Goal: Task Accomplishment & Management: Manage account settings

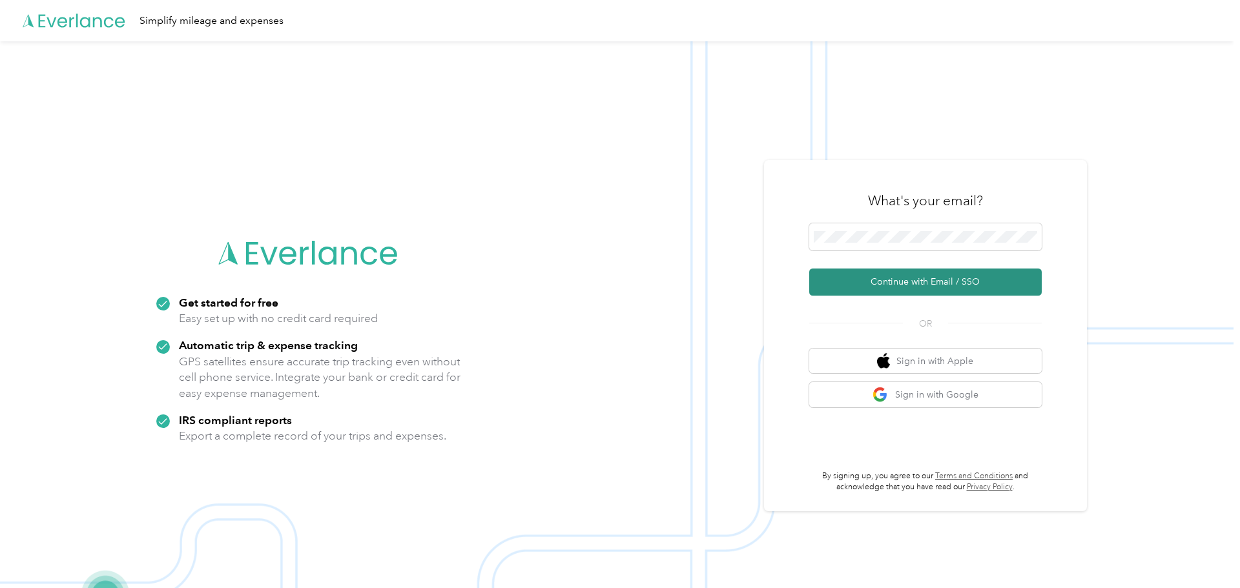
click at [939, 287] on button "Continue with Email / SSO" at bounding box center [925, 282] width 233 height 27
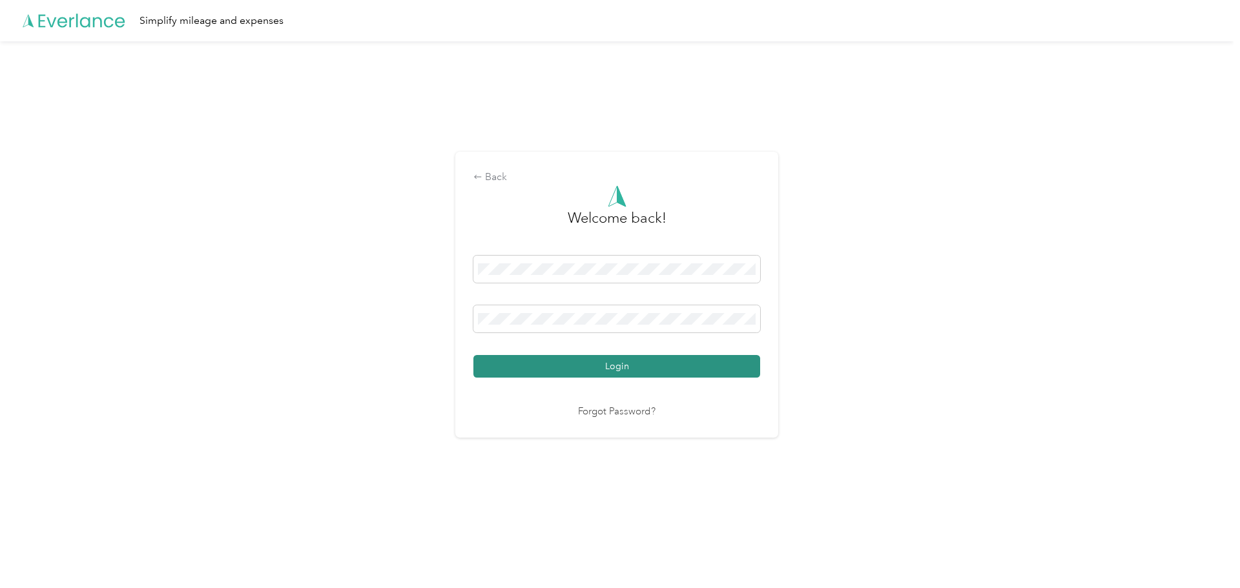
click at [592, 363] on button "Login" at bounding box center [616, 366] width 287 height 23
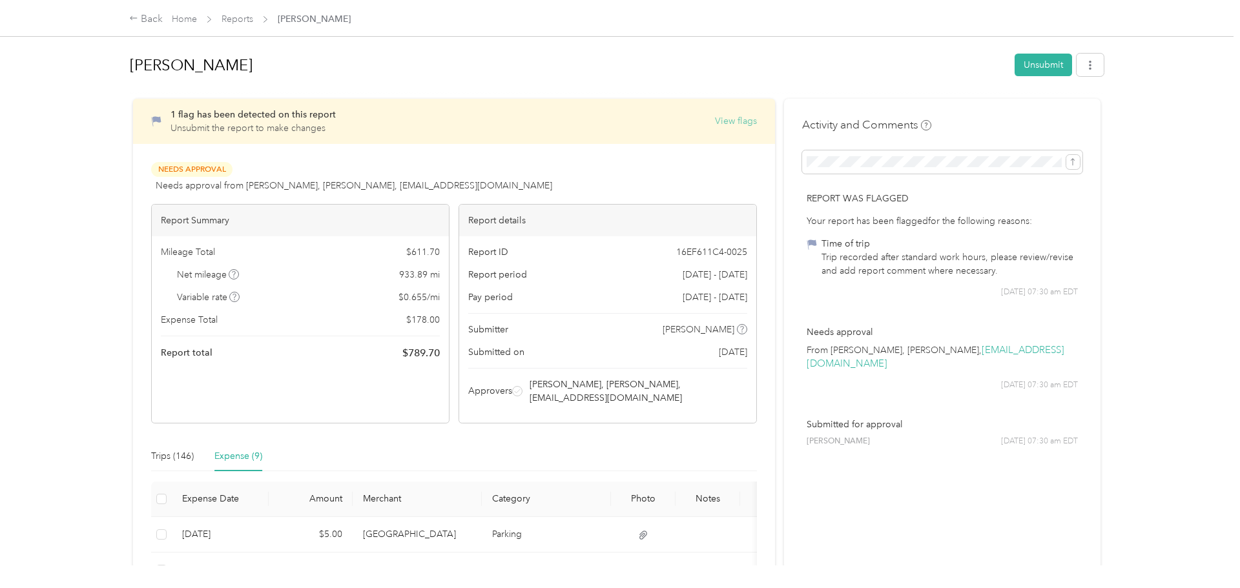
click at [729, 125] on button "View flags" at bounding box center [736, 121] width 42 height 14
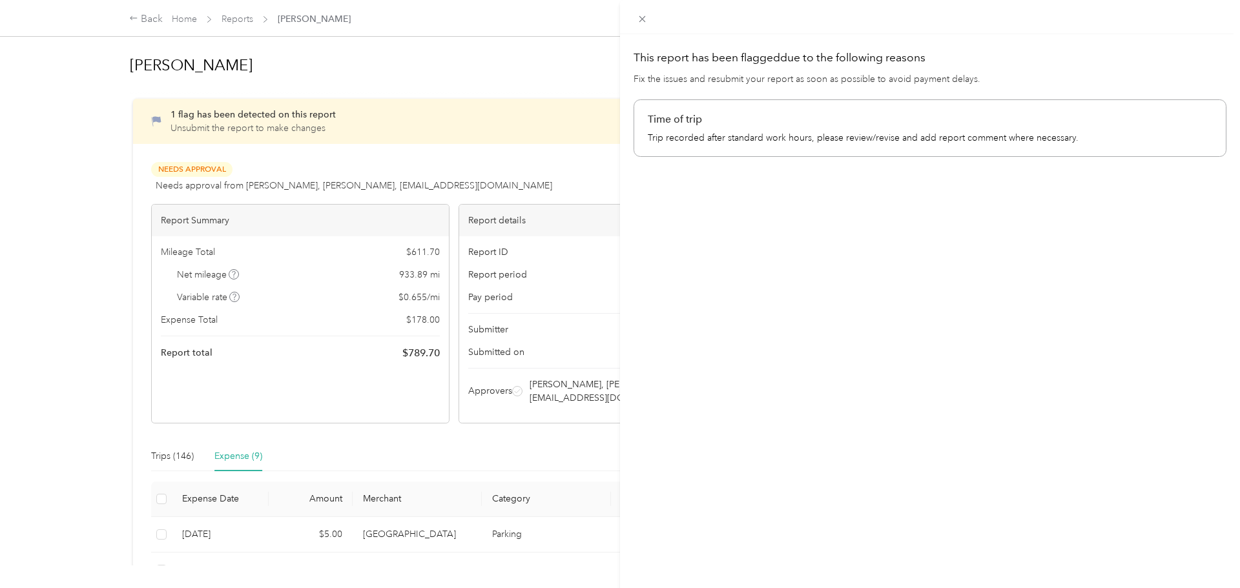
click at [557, 81] on div "This report has been flagged due to the following reasons Fix the issues and re…" at bounding box center [620, 294] width 1240 height 588
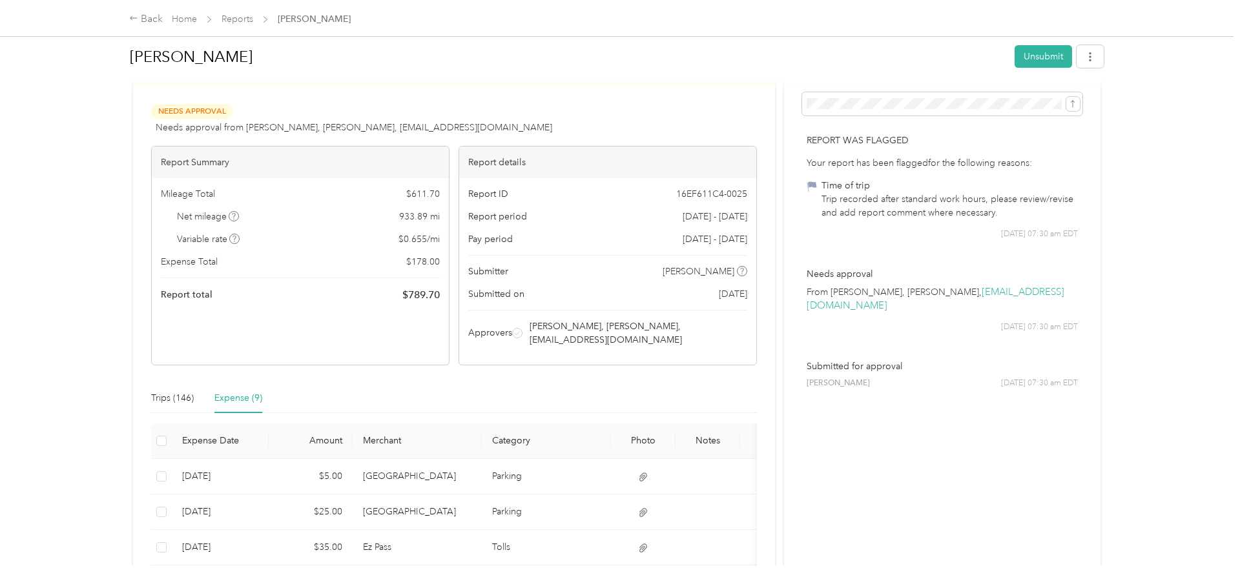
scroll to position [59, 0]
click at [176, 402] on div "Trips (146)" at bounding box center [172, 398] width 43 height 14
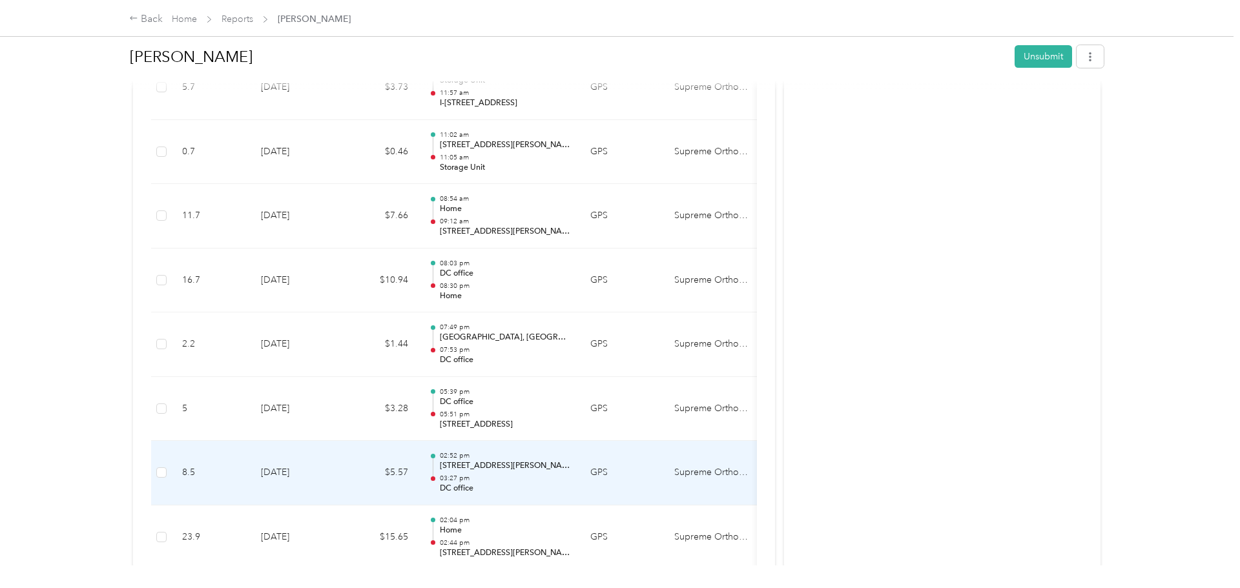
scroll to position [5538, 0]
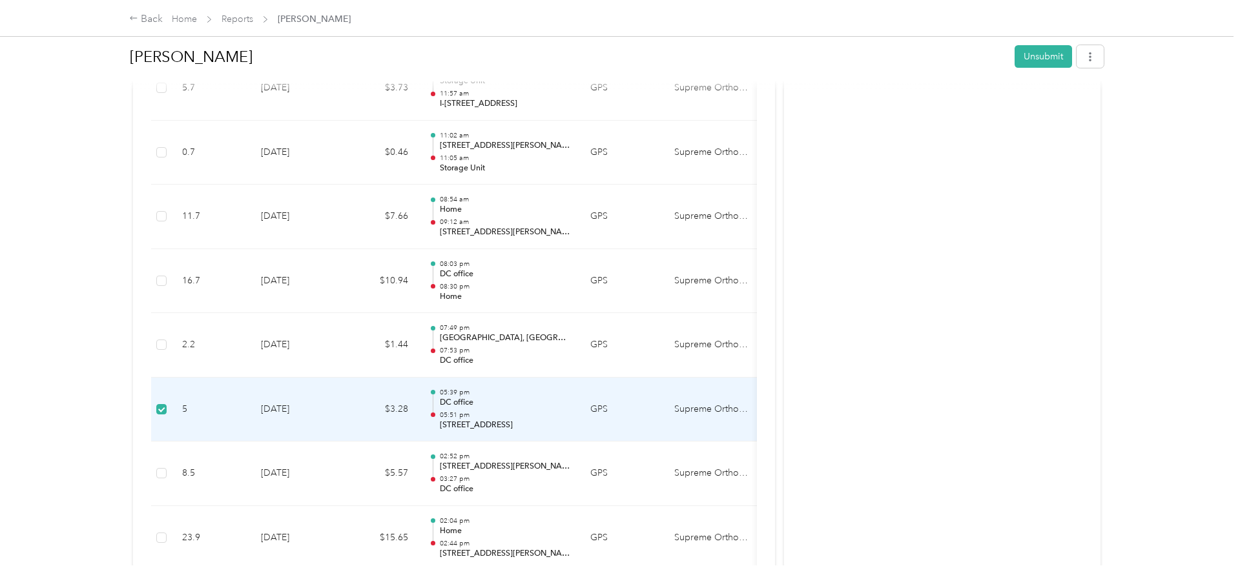
click at [406, 400] on td "$3.28" at bounding box center [380, 410] width 78 height 65
click at [508, 409] on div "05:39 pm DC office 05:51 pm [STREET_ADDRESS]" at bounding box center [505, 409] width 130 height 43
click at [366, 422] on td "$3.28" at bounding box center [380, 410] width 78 height 65
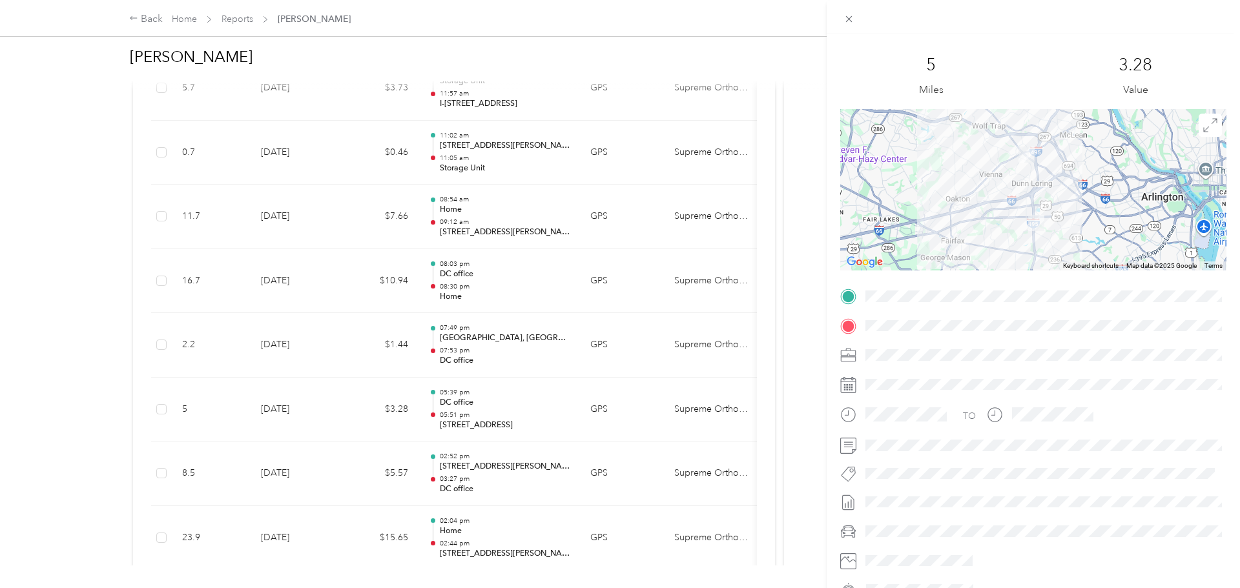
scroll to position [78, 0]
click at [81, 326] on div "Trip details This trip cannot be edited because it is either under review, appr…" at bounding box center [620, 294] width 1240 height 588
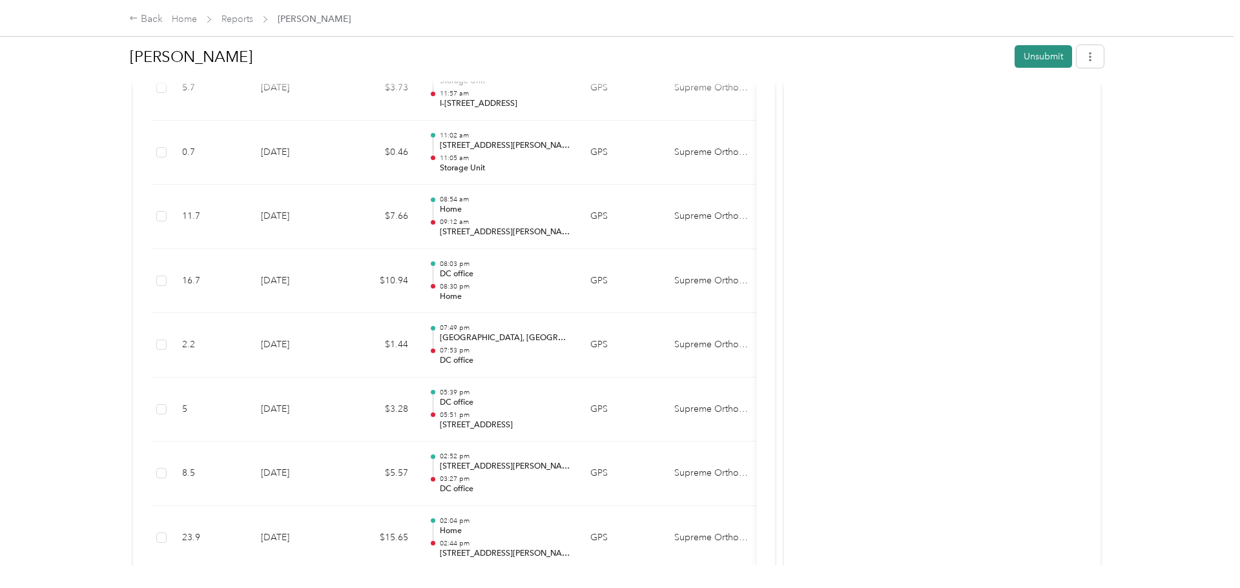
click at [1051, 62] on button "Unsubmit" at bounding box center [1043, 56] width 57 height 23
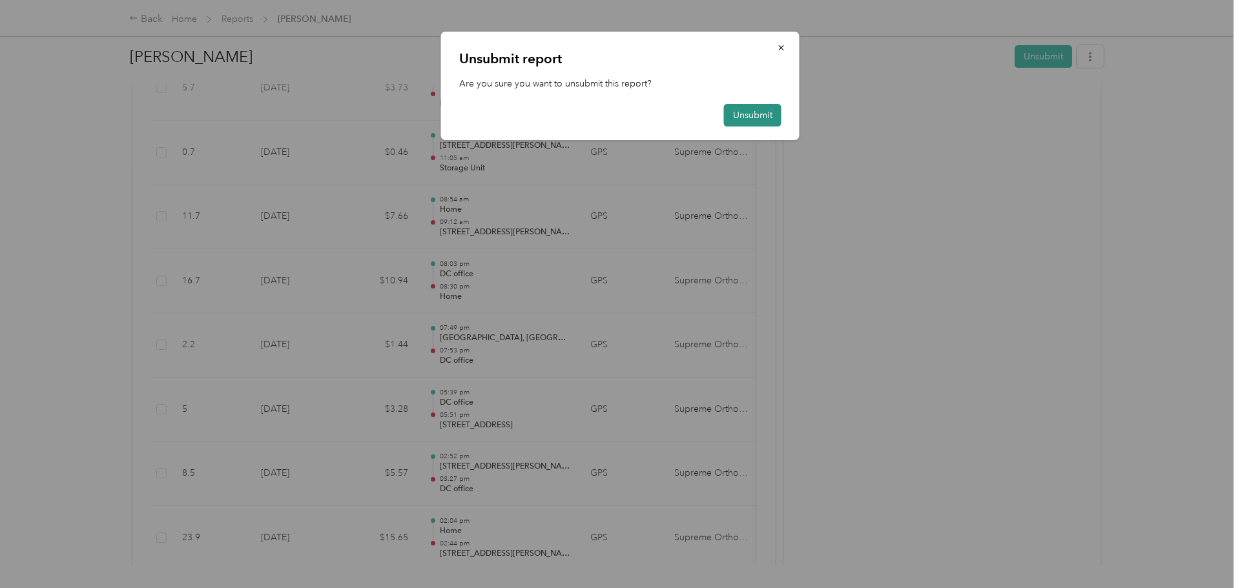
click at [746, 113] on button "Unsubmit" at bounding box center [752, 115] width 57 height 23
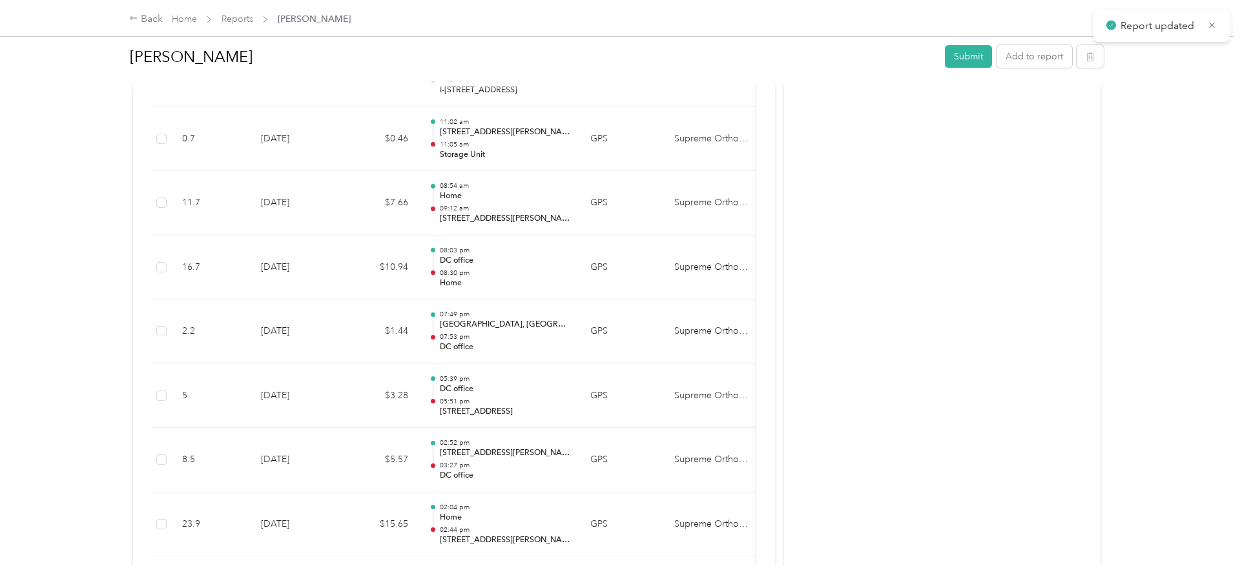
scroll to position [5524, 0]
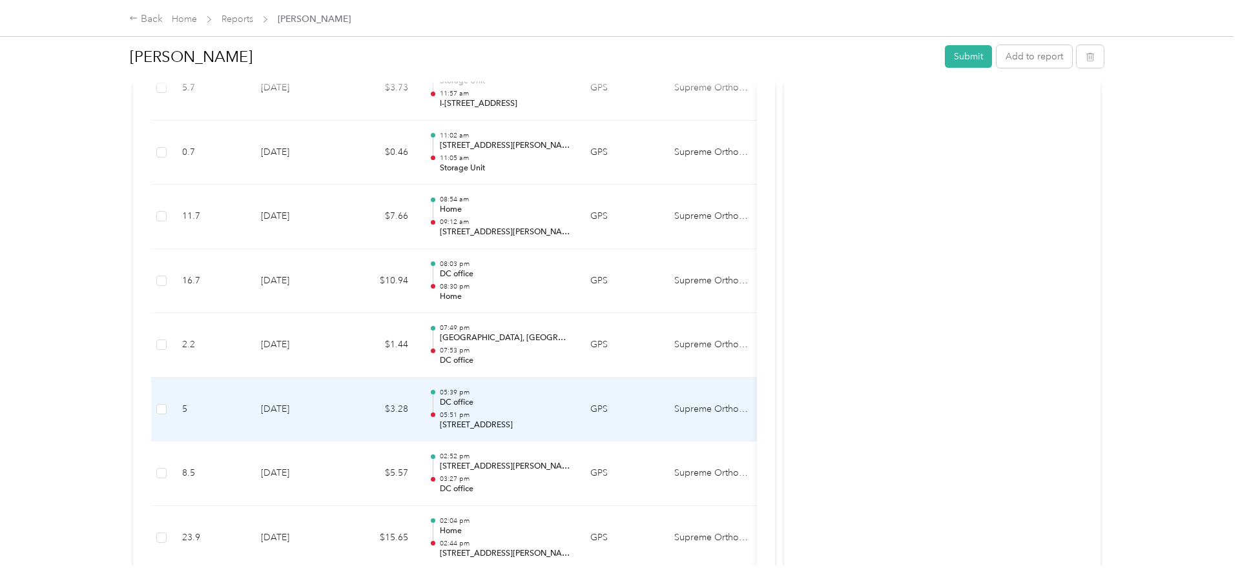
click at [329, 415] on td "[DATE]" at bounding box center [296, 410] width 90 height 65
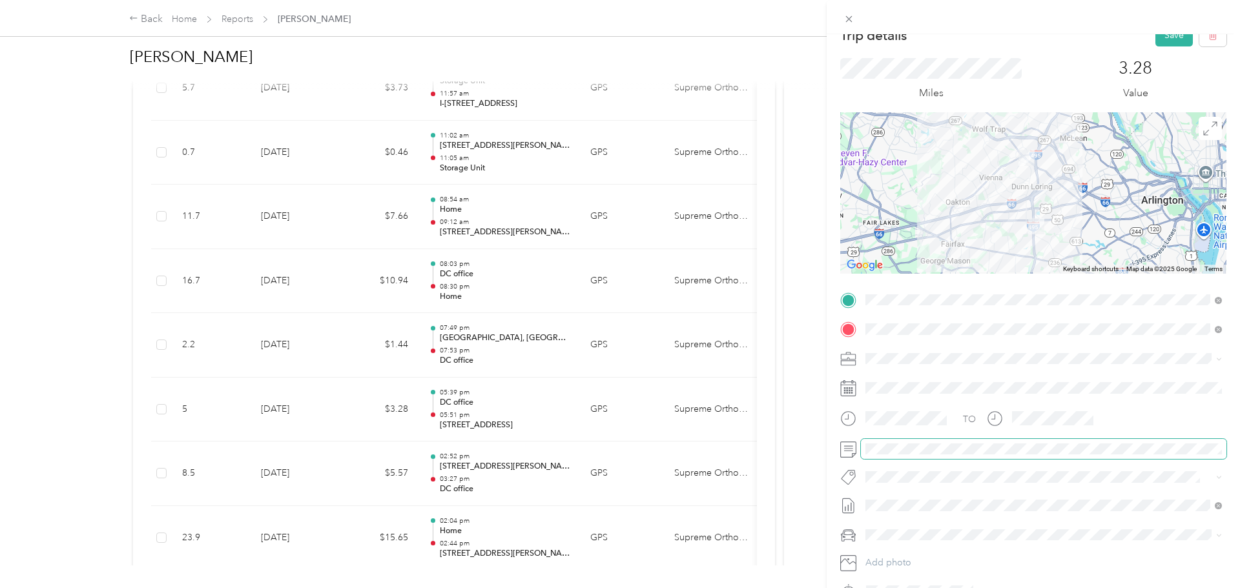
scroll to position [20, 0]
drag, startPoint x: 1176, startPoint y: 37, endPoint x: 1110, endPoint y: 53, distance: 68.3
click at [1176, 37] on button "Save" at bounding box center [1173, 34] width 37 height 23
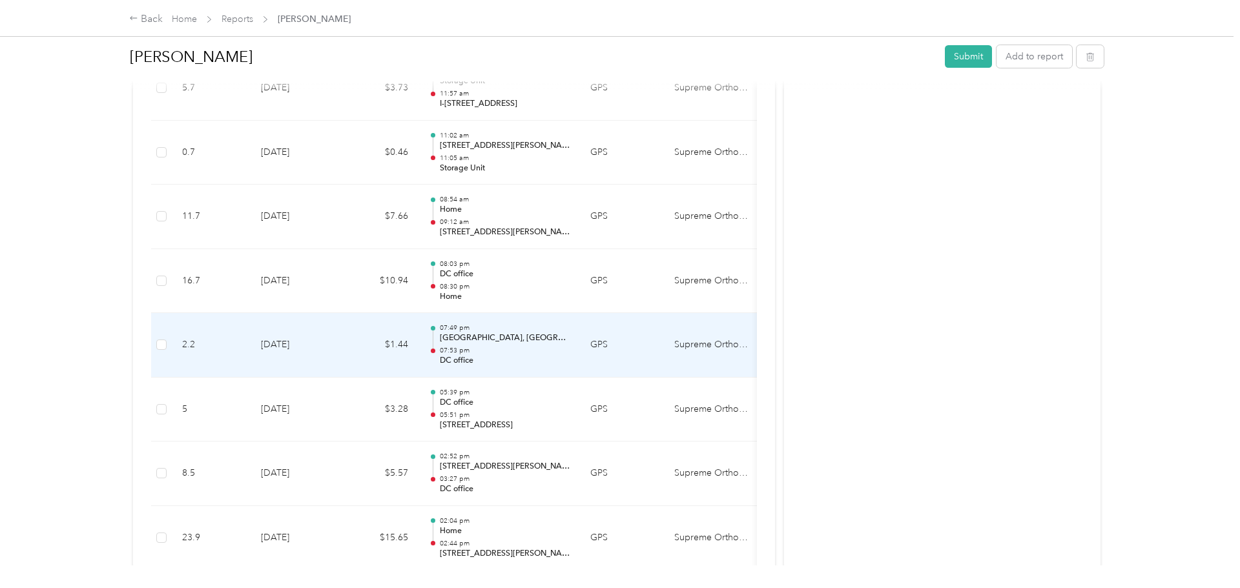
click at [329, 347] on td "[DATE]" at bounding box center [296, 345] width 90 height 65
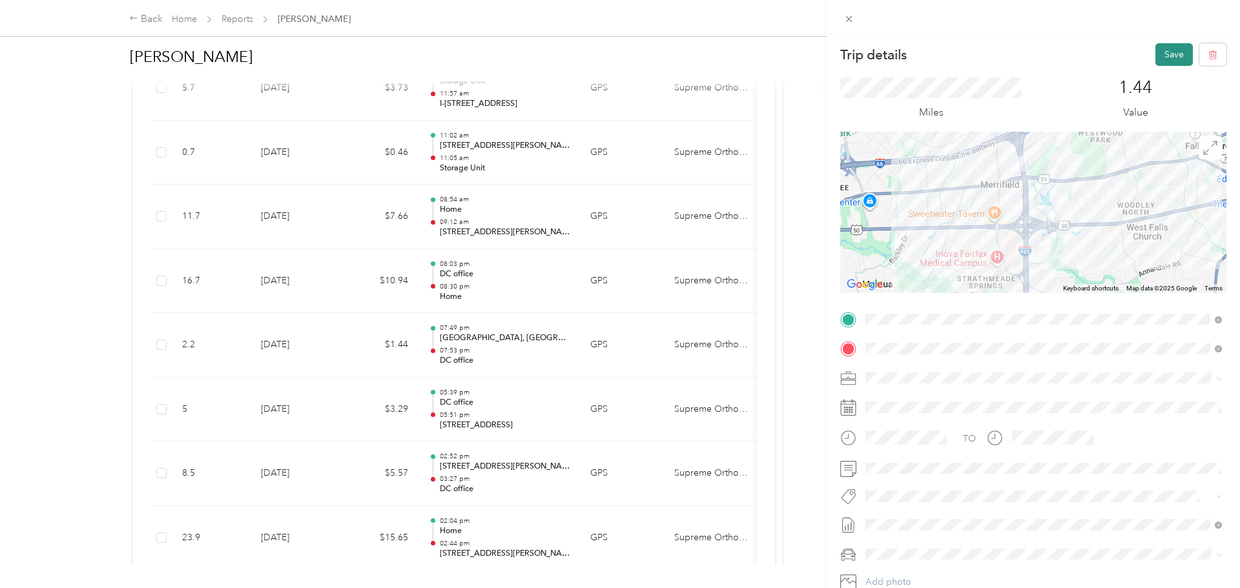
click at [1169, 61] on button "Save" at bounding box center [1173, 54] width 37 height 23
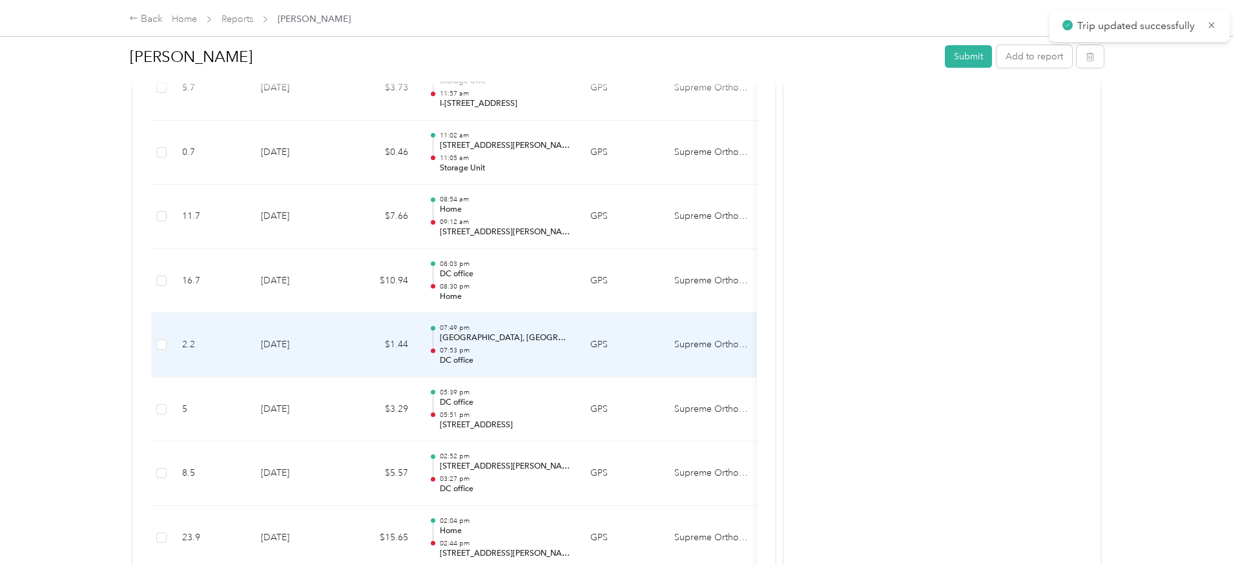
click at [307, 343] on td "[DATE]" at bounding box center [296, 345] width 90 height 65
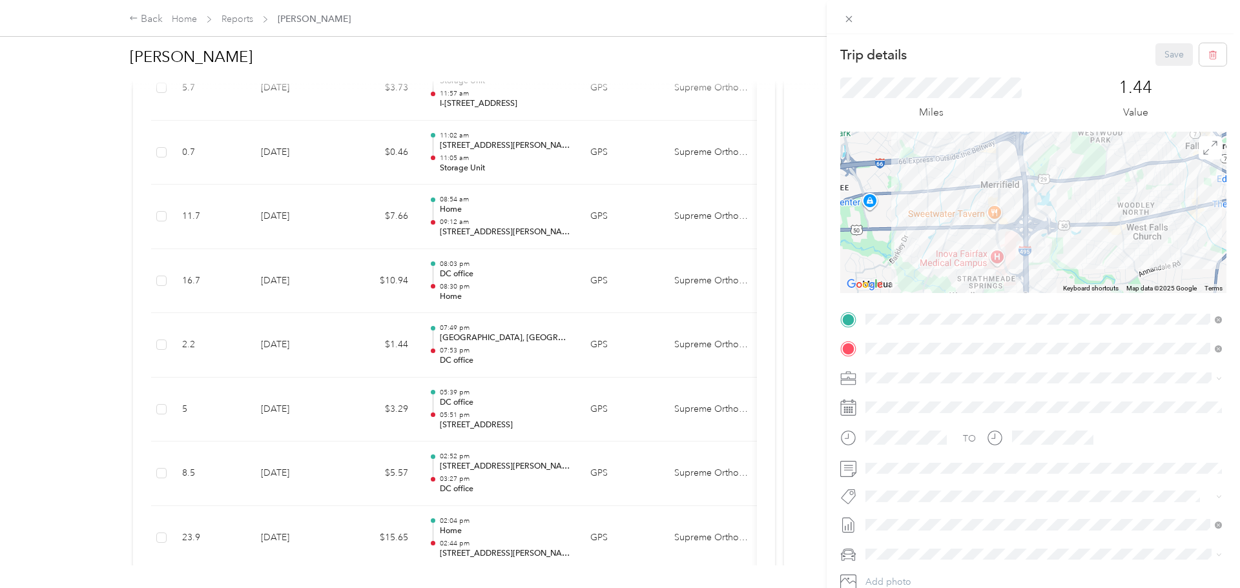
click at [335, 282] on div "Trip details Save This trip cannot be edited because it is either under review,…" at bounding box center [620, 294] width 1240 height 588
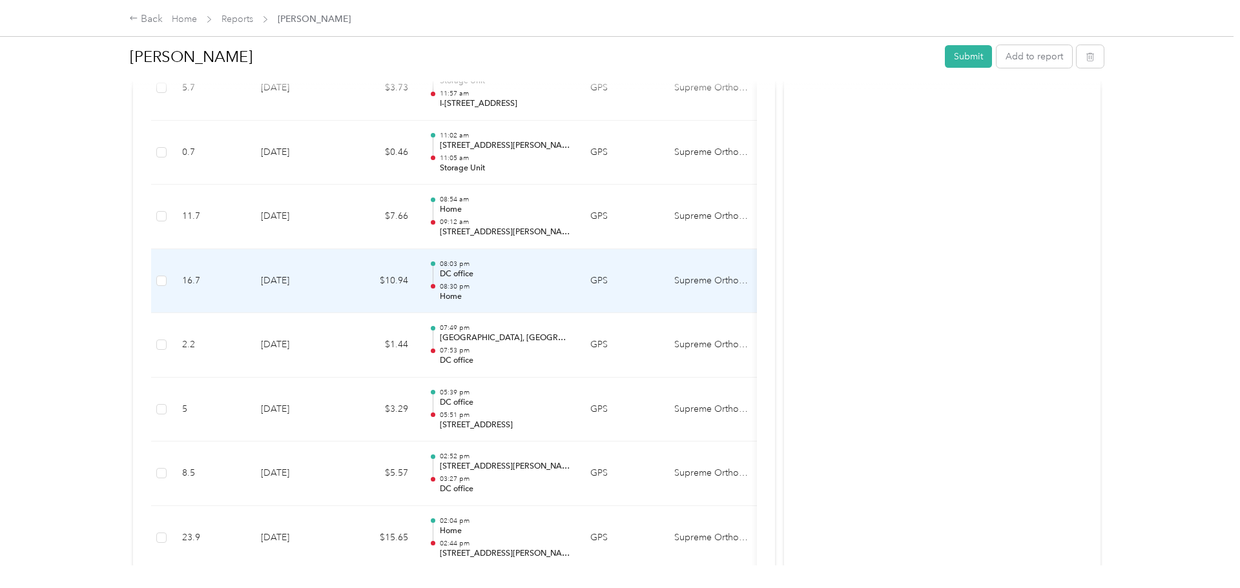
click at [313, 274] on td "[DATE]" at bounding box center [296, 281] width 90 height 65
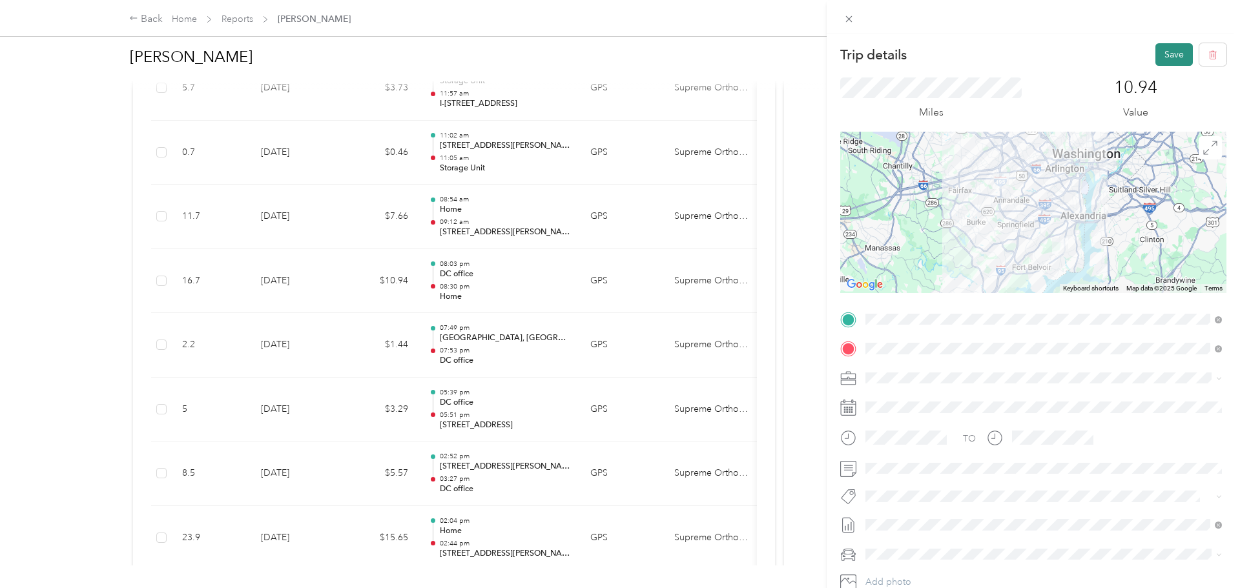
click at [1172, 50] on button "Save" at bounding box center [1173, 54] width 37 height 23
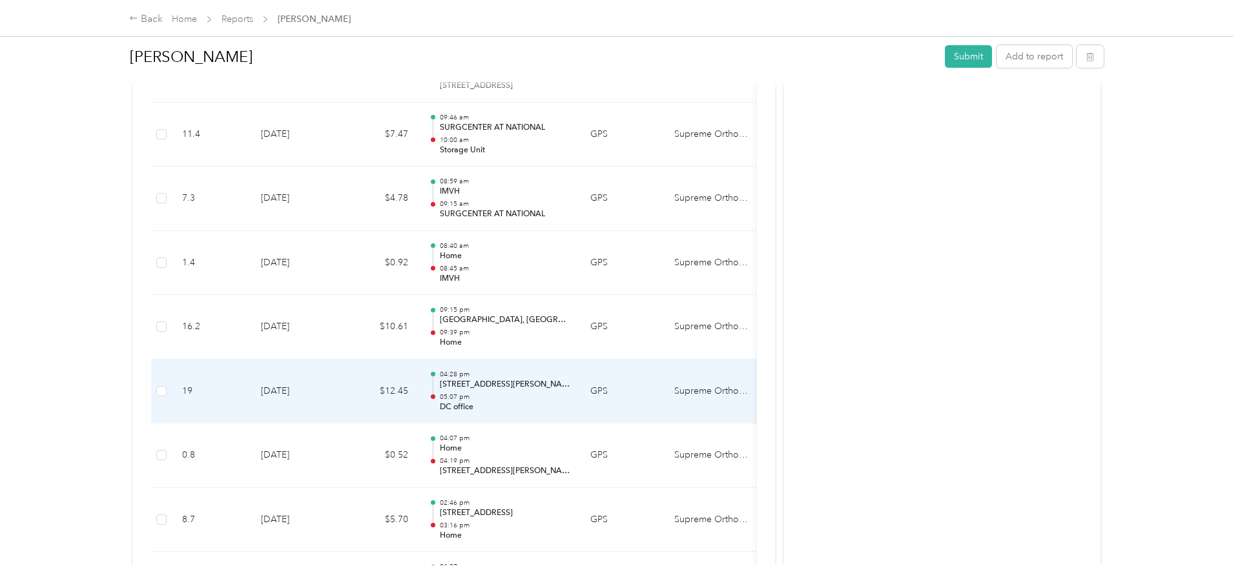
scroll to position [2708, 0]
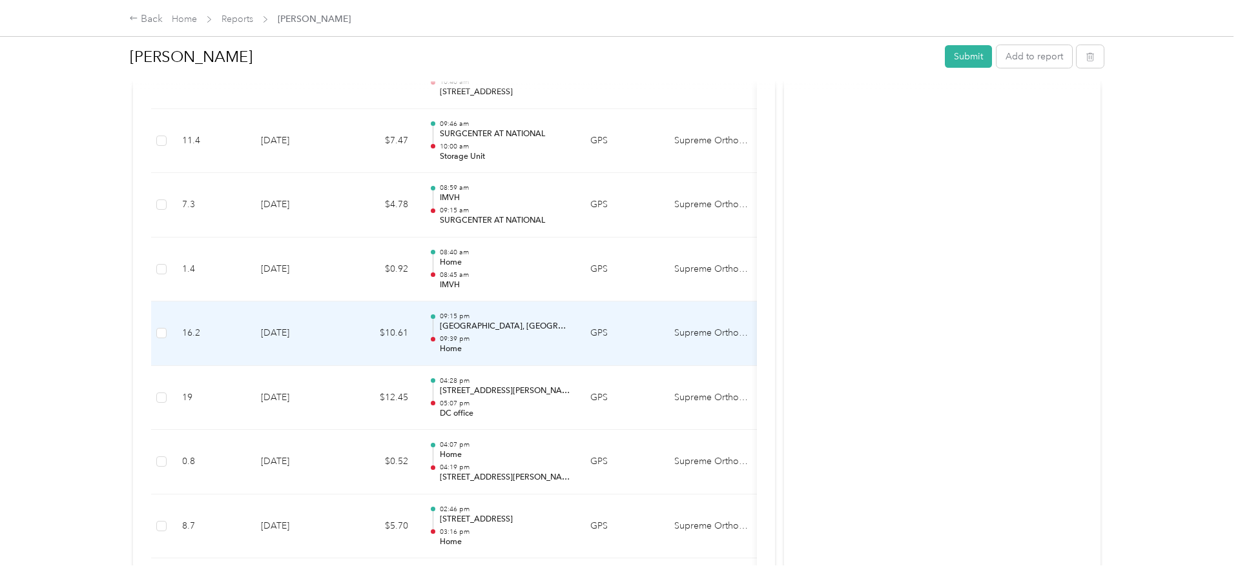
click at [346, 335] on td "$10.61" at bounding box center [380, 334] width 78 height 65
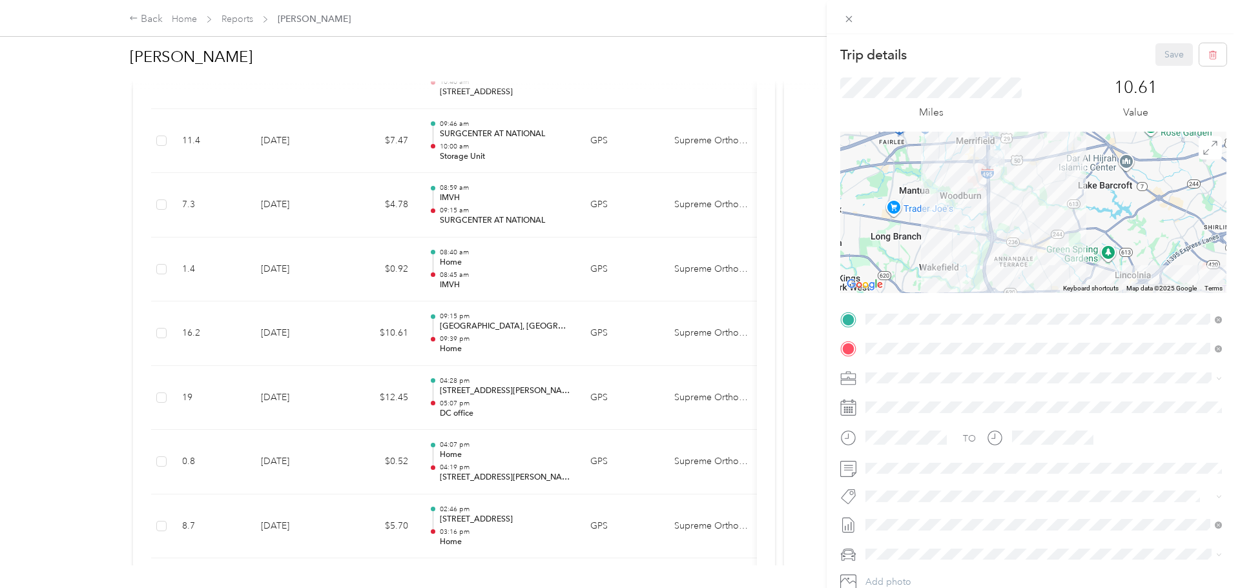
drag, startPoint x: 989, startPoint y: 202, endPoint x: 989, endPoint y: 278, distance: 76.2
click at [989, 278] on div at bounding box center [1033, 212] width 386 height 161
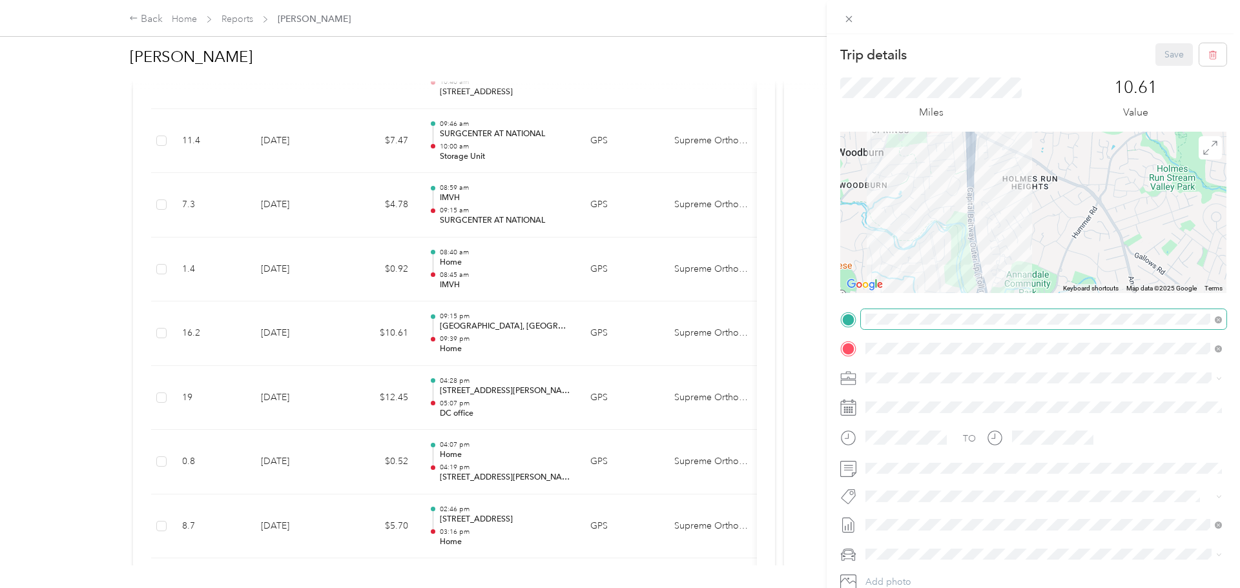
click at [945, 588] on div "Trip details Save This trip cannot be edited because it is either under review,…" at bounding box center [617, 588] width 1234 height 0
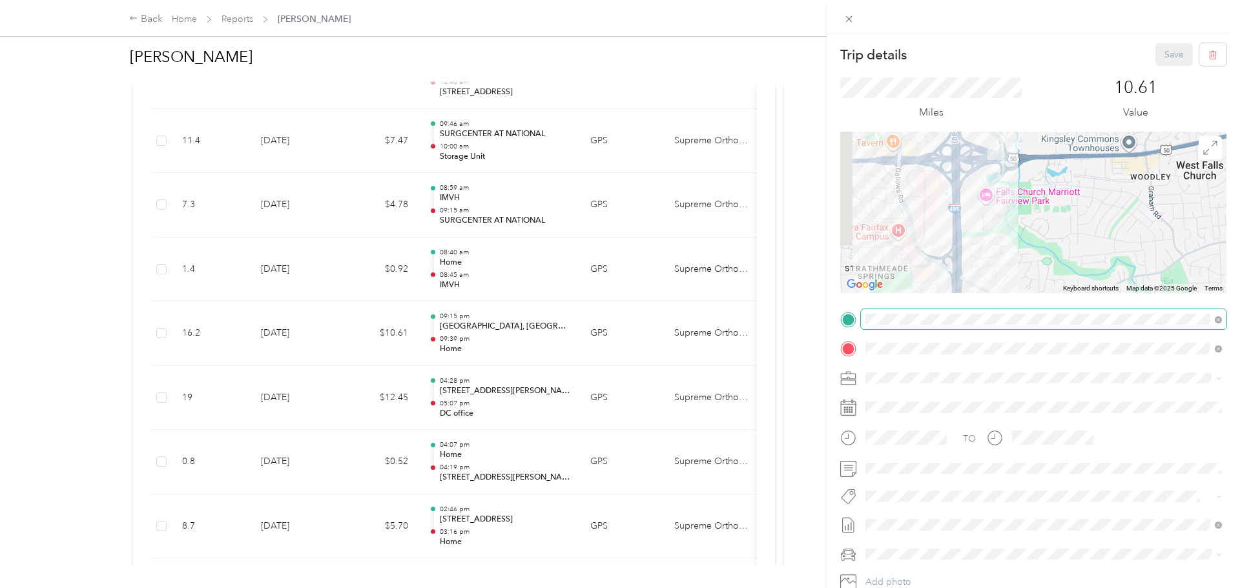
click at [1021, 313] on div "Trip details Save This trip cannot be edited because it is either under review,…" at bounding box center [1033, 332] width 386 height 578
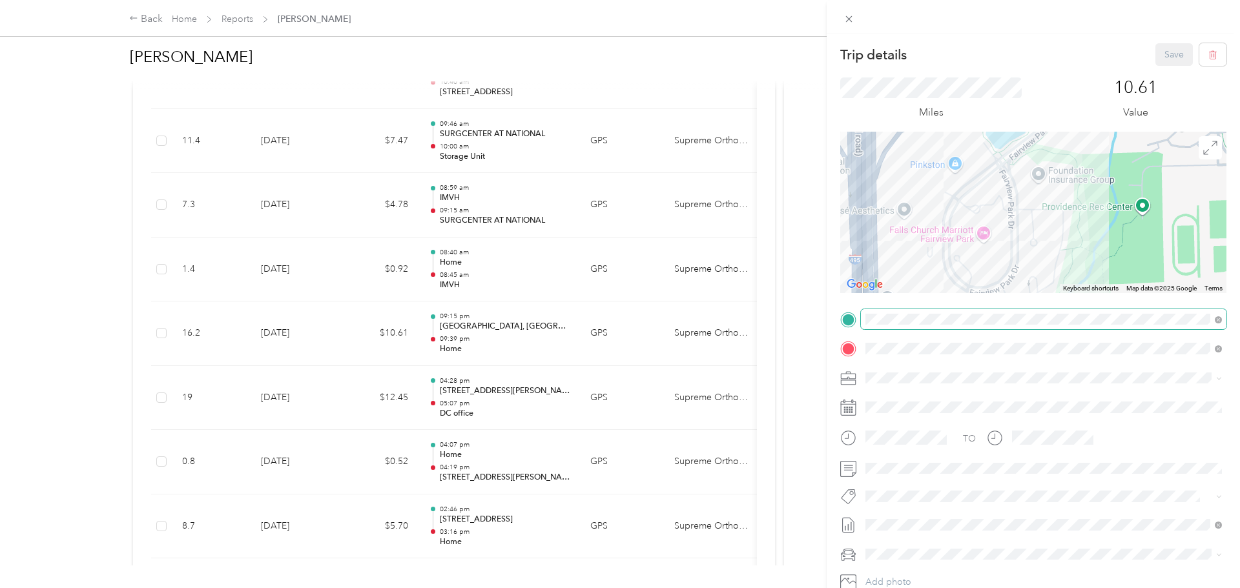
drag, startPoint x: 998, startPoint y: 236, endPoint x: 997, endPoint y: 327, distance: 91.7
click at [997, 327] on div "Trip details Save This trip cannot be edited because it is either under review,…" at bounding box center [1033, 332] width 386 height 578
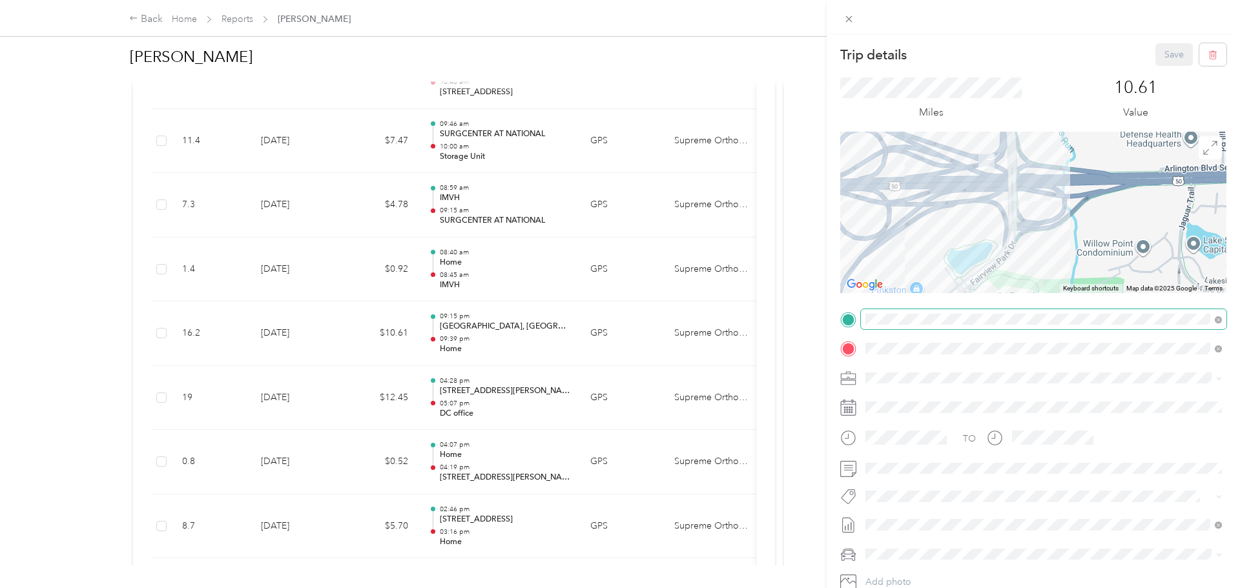
drag, startPoint x: 993, startPoint y: 212, endPoint x: 955, endPoint y: 327, distance: 120.3
click at [955, 327] on div "Trip details Save This trip cannot be edited because it is either under review,…" at bounding box center [1033, 332] width 386 height 578
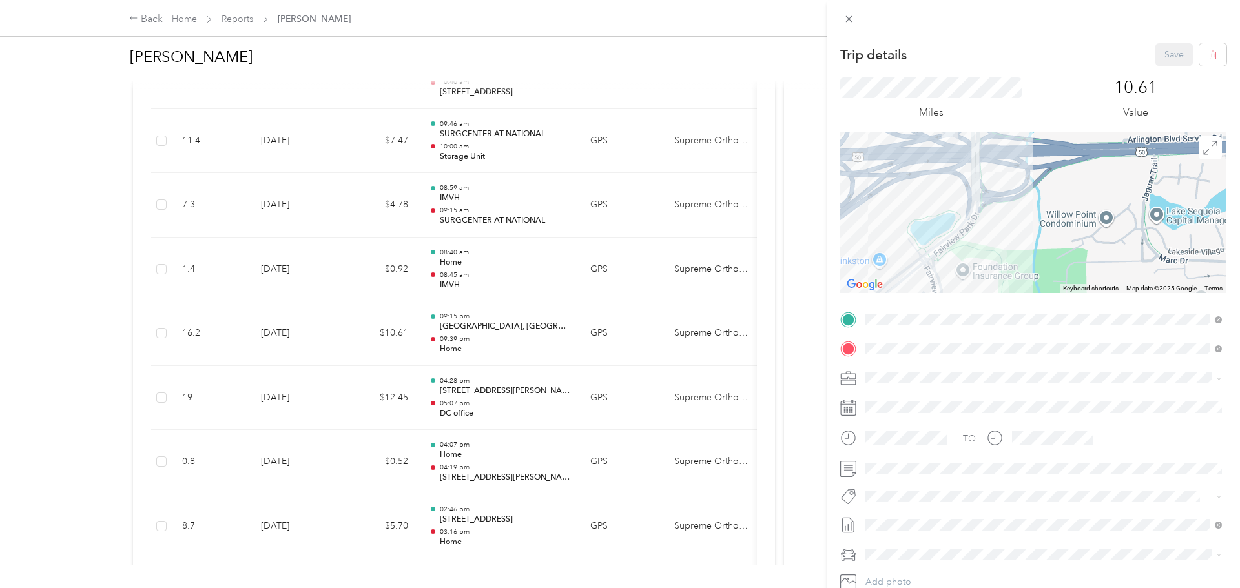
drag, startPoint x: 965, startPoint y: 231, endPoint x: 926, endPoint y: 196, distance: 52.6
click at [926, 196] on div at bounding box center [1033, 212] width 386 height 161
click at [1219, 318] on icon at bounding box center [1218, 319] width 7 height 7
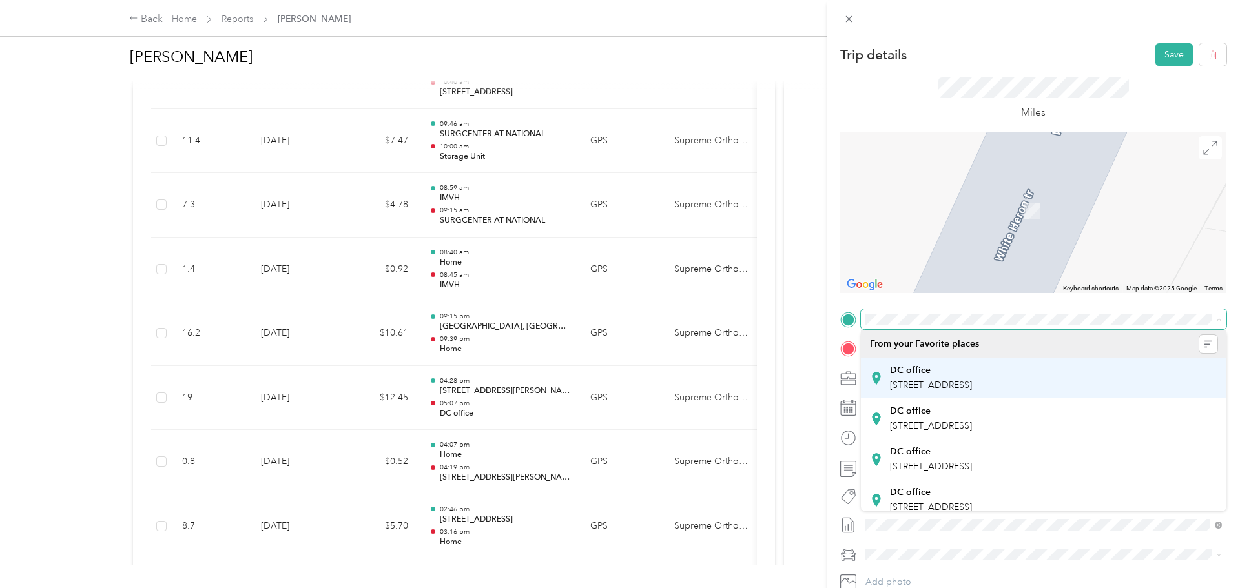
click at [972, 385] on span "[STREET_ADDRESS]" at bounding box center [931, 385] width 82 height 11
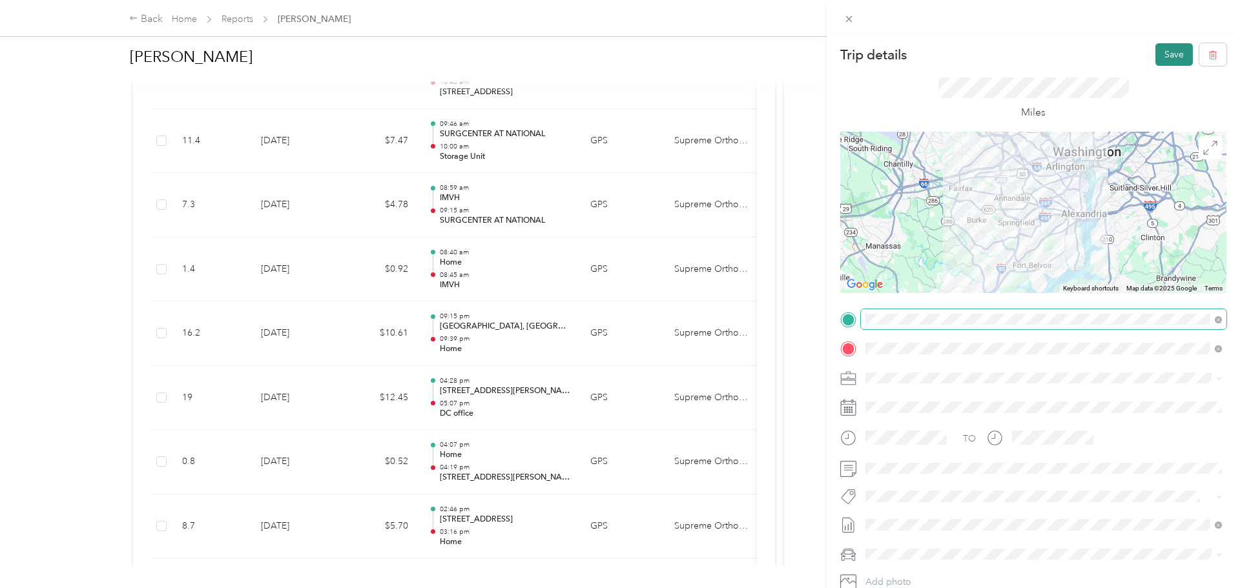
click at [1176, 51] on button "Save" at bounding box center [1173, 54] width 37 height 23
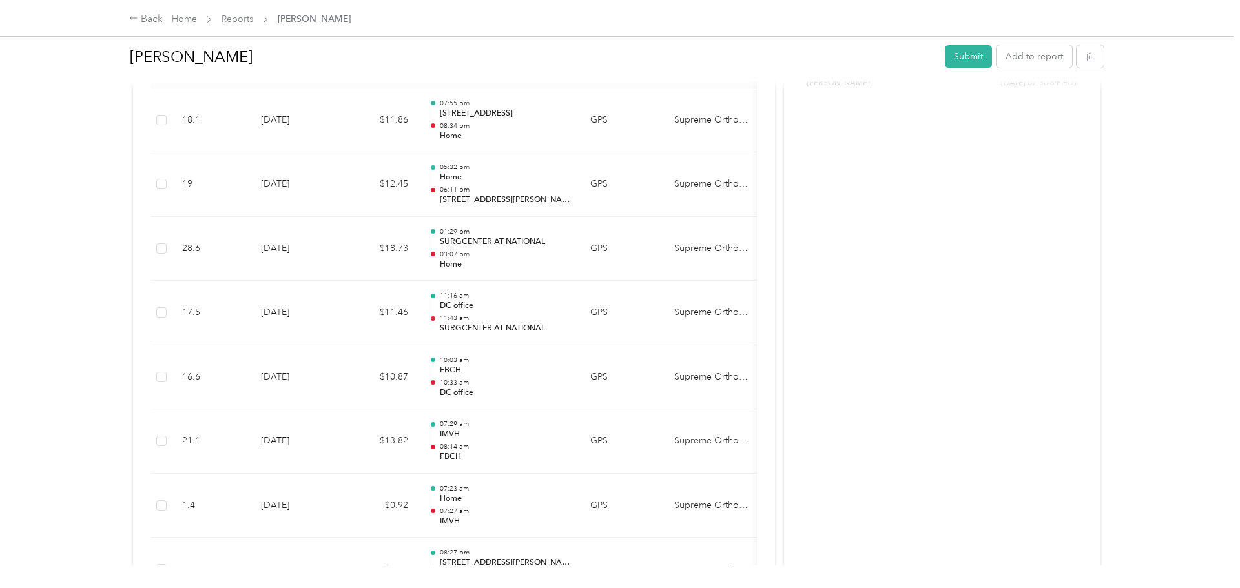
scroll to position [0, 0]
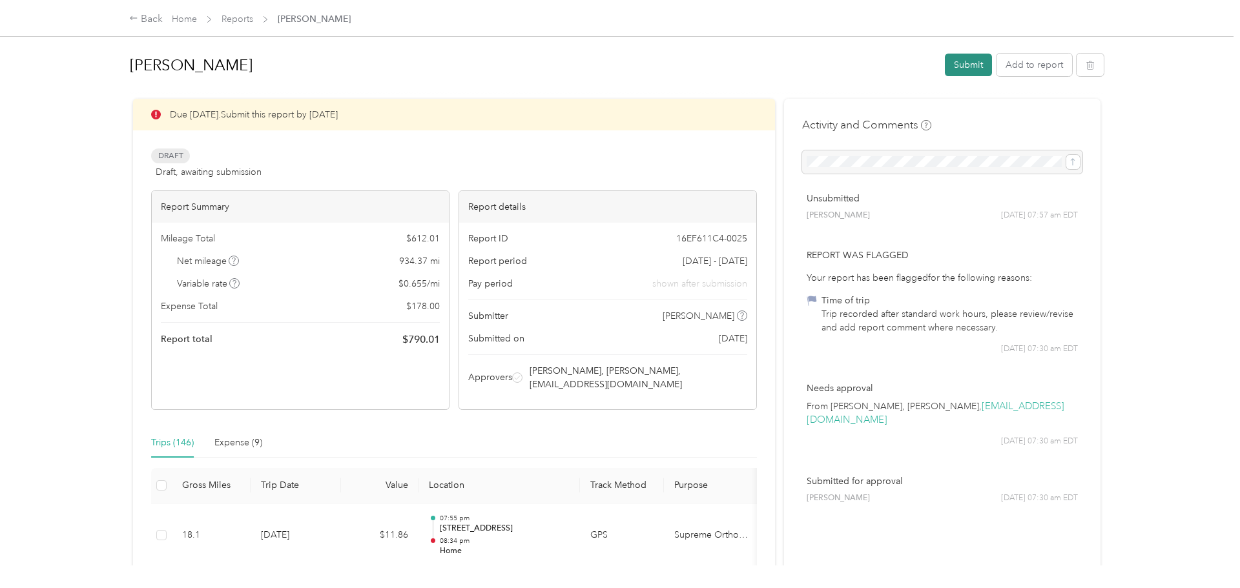
click at [969, 66] on button "Submit" at bounding box center [968, 65] width 47 height 23
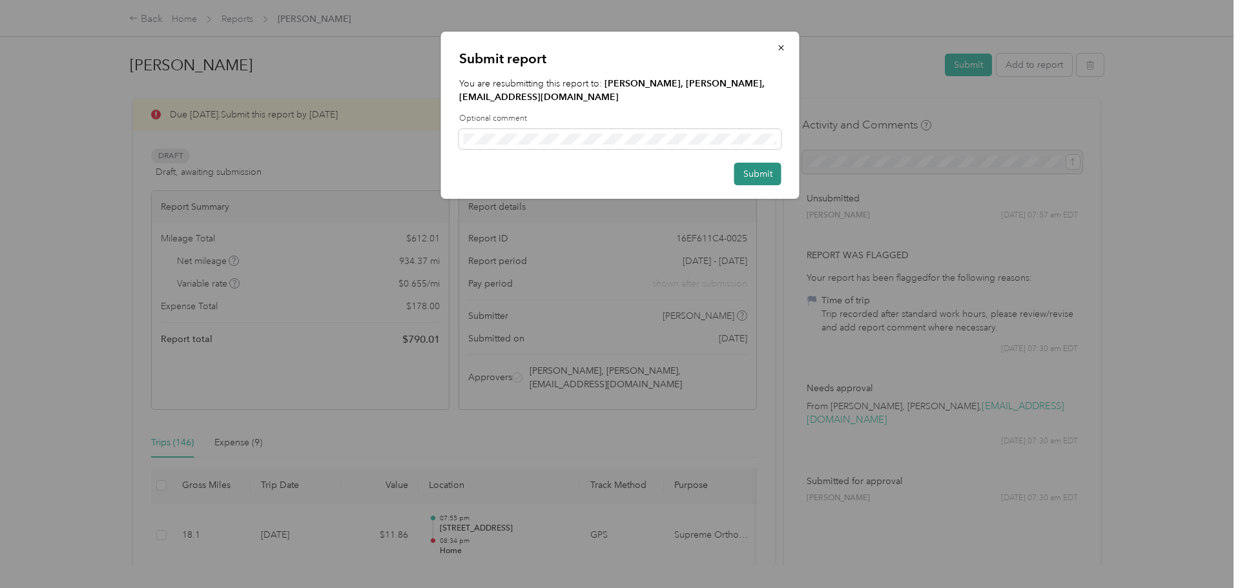
click at [767, 181] on button "Submit" at bounding box center [757, 174] width 47 height 23
